Goal: Check status: Check status

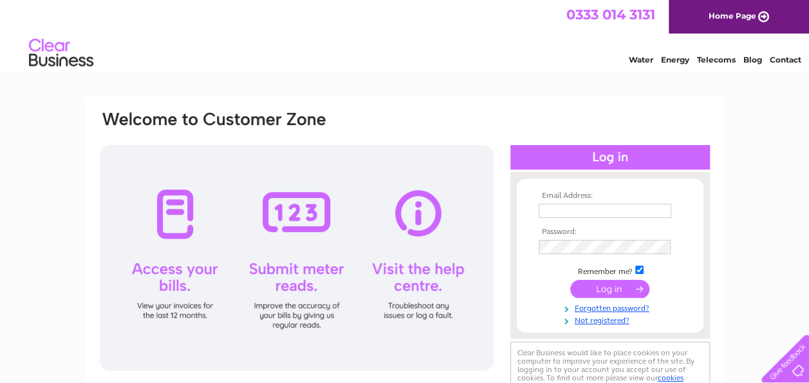
type input "scott17_6@hotmail.co.uk"
click at [607, 283] on input "submit" at bounding box center [610, 288] width 79 height 18
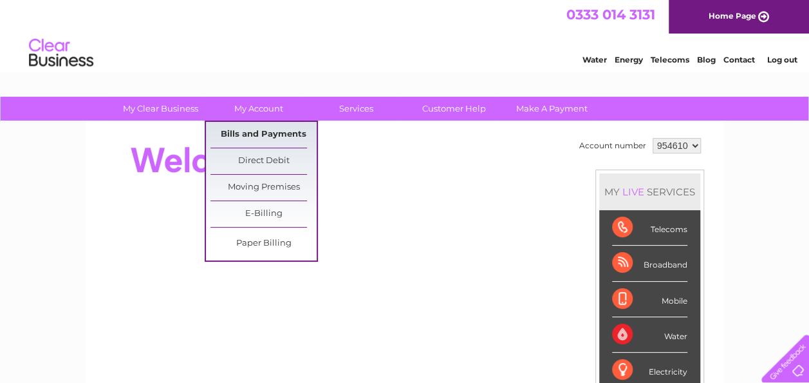
click at [251, 134] on link "Bills and Payments" at bounding box center [264, 135] width 106 height 26
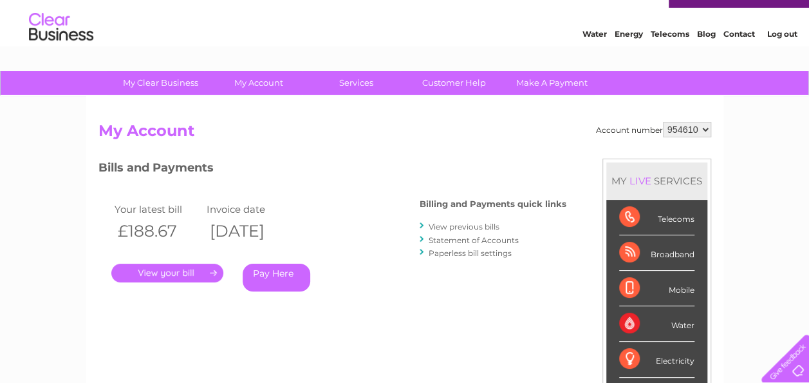
scroll to position [143, 0]
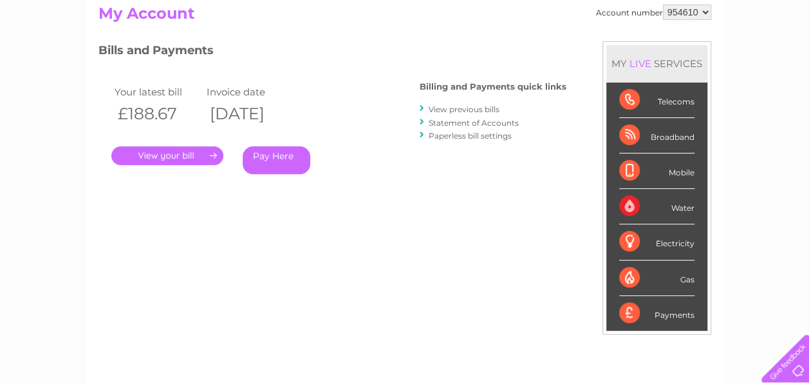
click at [706, 14] on select "954610 986409" at bounding box center [687, 12] width 48 height 15
select select "986409"
click at [663, 5] on select "954610 986409" at bounding box center [687, 12] width 48 height 15
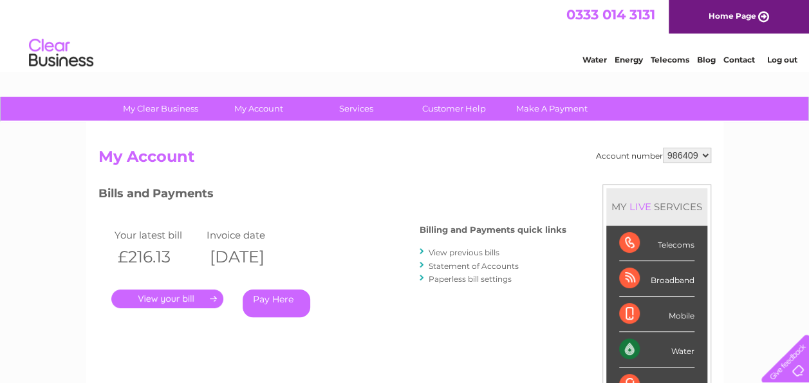
click at [162, 297] on link "." at bounding box center [167, 298] width 112 height 19
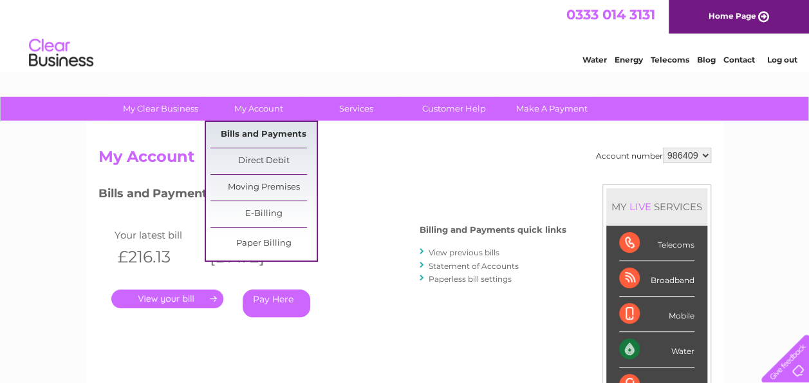
click at [238, 136] on link "Bills and Payments" at bounding box center [264, 135] width 106 height 26
click at [259, 140] on link "Bills and Payments" at bounding box center [264, 135] width 106 height 26
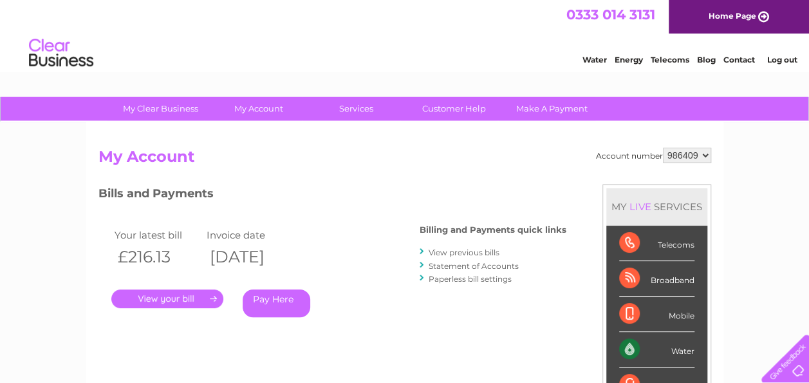
click at [475, 251] on link "View previous bills" at bounding box center [464, 252] width 71 height 10
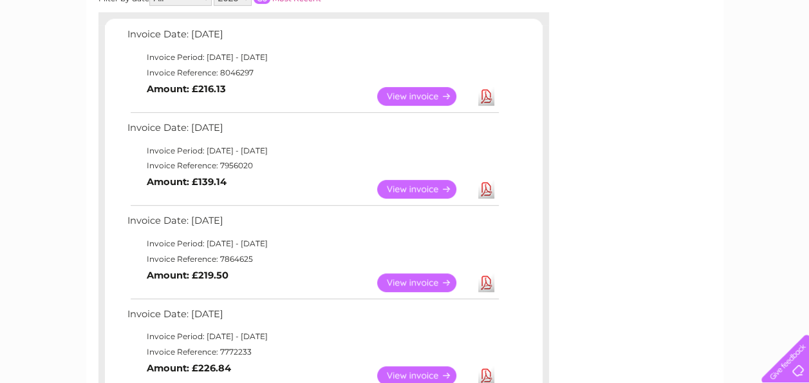
scroll to position [234, 0]
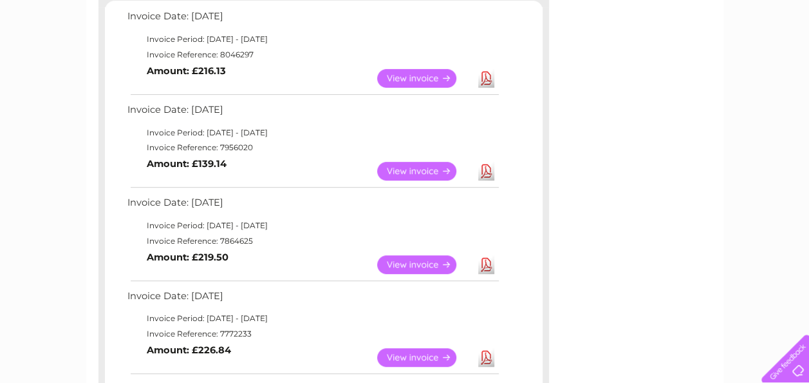
click at [451, 169] on link "View" at bounding box center [424, 171] width 95 height 19
click at [406, 258] on link "View" at bounding box center [424, 264] width 95 height 19
